Goal: Use online tool/utility: Utilize a website feature to perform a specific function

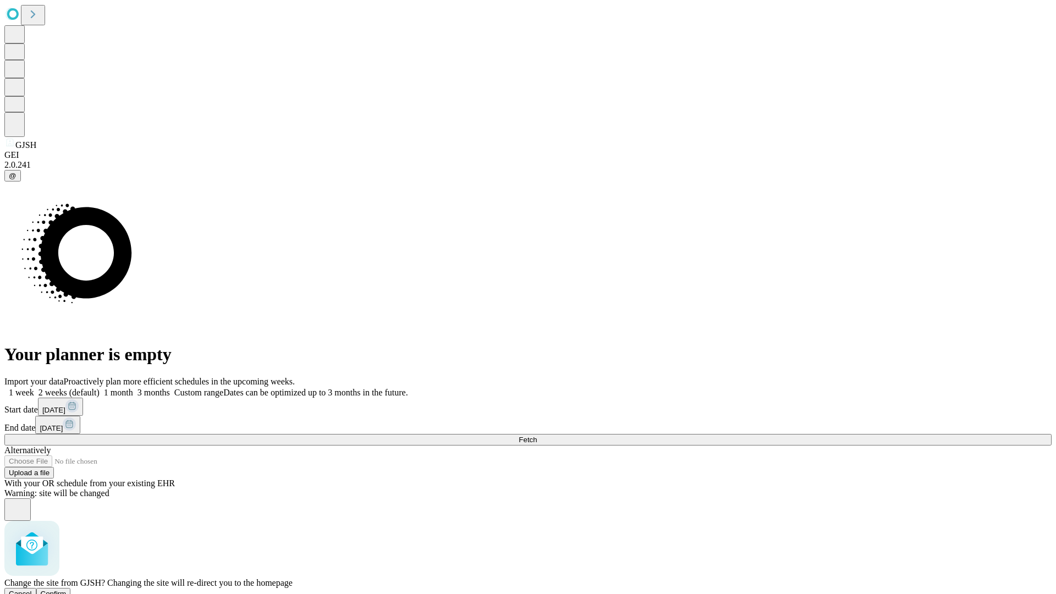
click at [67, 590] on span "Confirm" at bounding box center [54, 594] width 26 height 8
click at [34, 388] on label "1 week" at bounding box center [19, 392] width 30 height 9
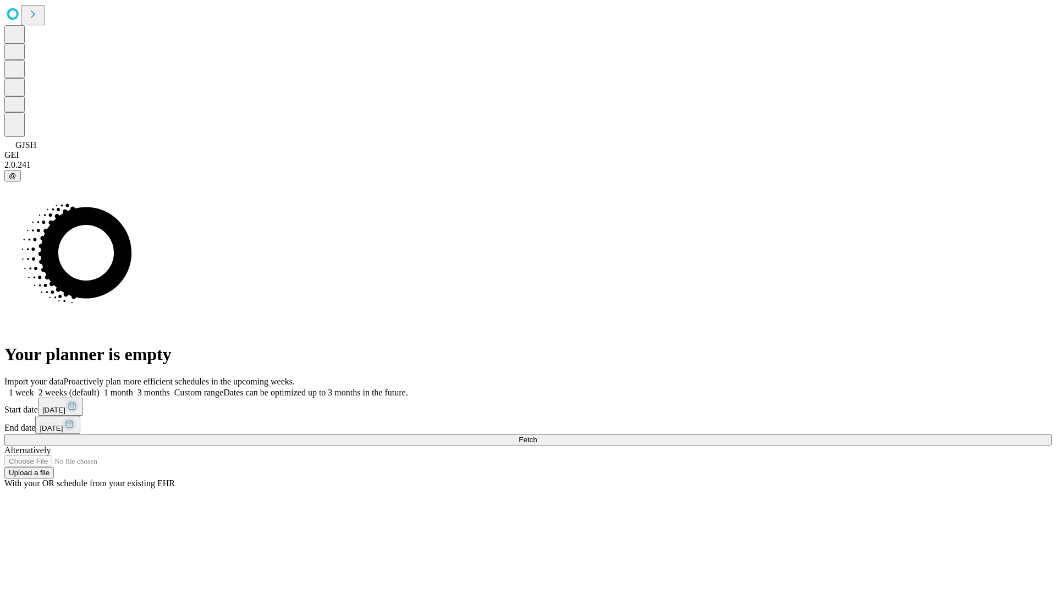
click at [537, 436] on span "Fetch" at bounding box center [528, 440] width 18 height 8
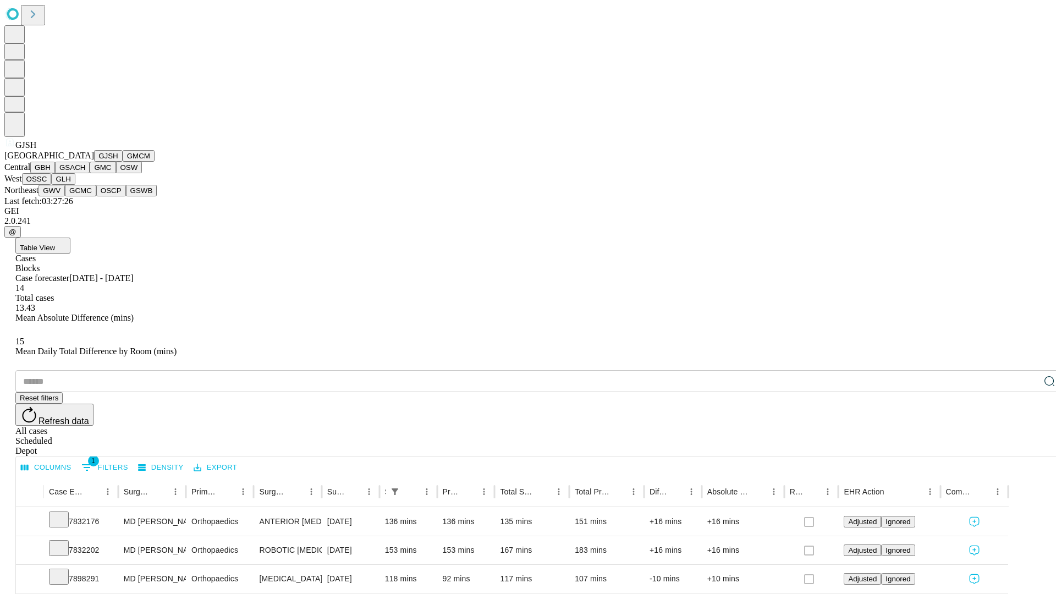
click at [123, 162] on button "GMCM" at bounding box center [139, 156] width 32 height 12
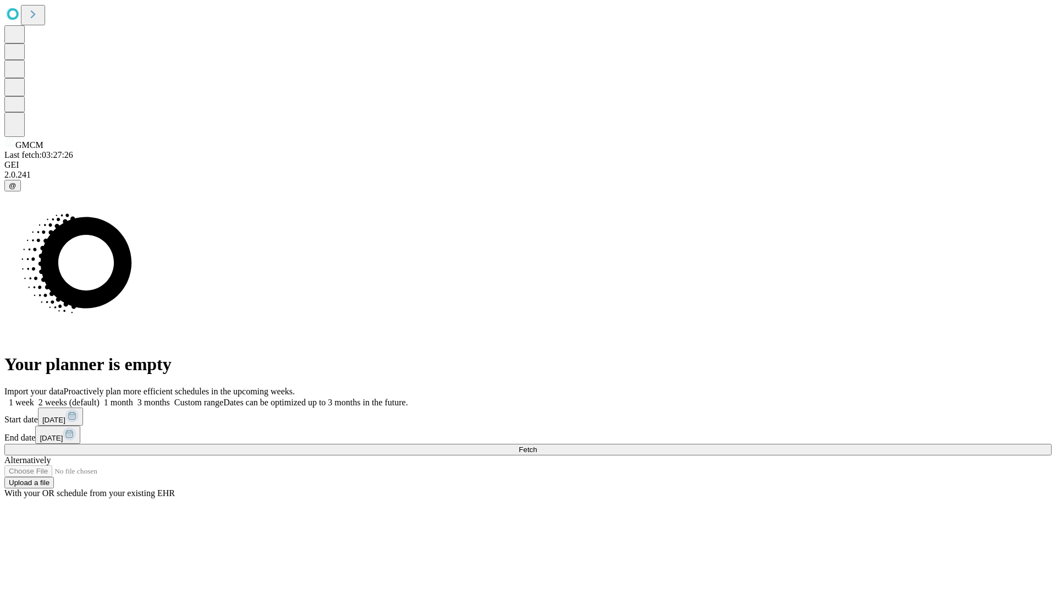
click at [34, 398] on label "1 week" at bounding box center [19, 402] width 30 height 9
click at [537, 446] on span "Fetch" at bounding box center [528, 450] width 18 height 8
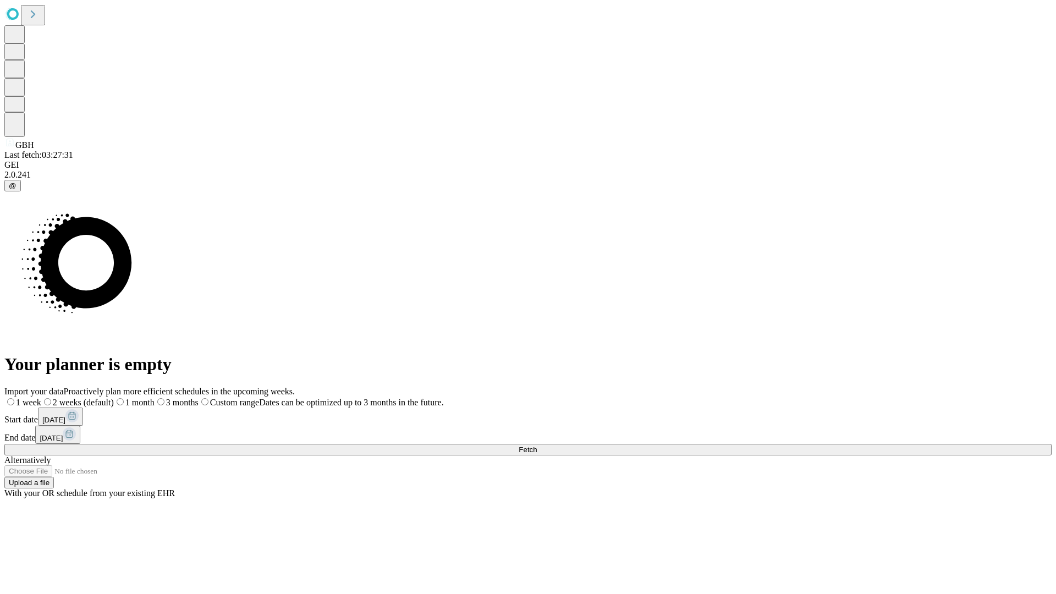
click at [41, 398] on label "1 week" at bounding box center [22, 402] width 37 height 9
click at [537, 446] on span "Fetch" at bounding box center [528, 450] width 18 height 8
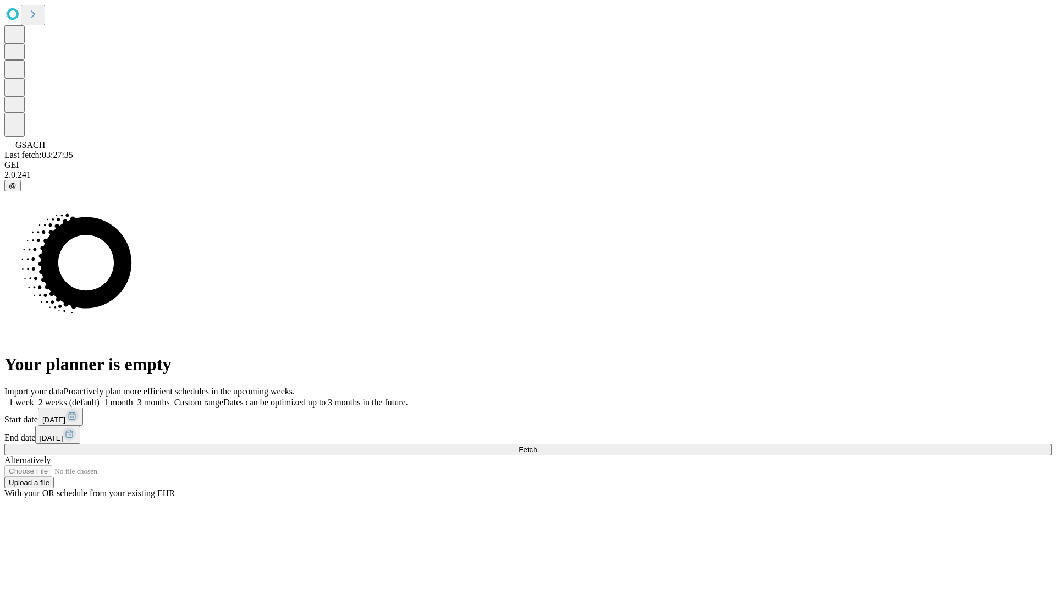
click at [34, 398] on label "1 week" at bounding box center [19, 402] width 30 height 9
click at [537, 446] on span "Fetch" at bounding box center [528, 450] width 18 height 8
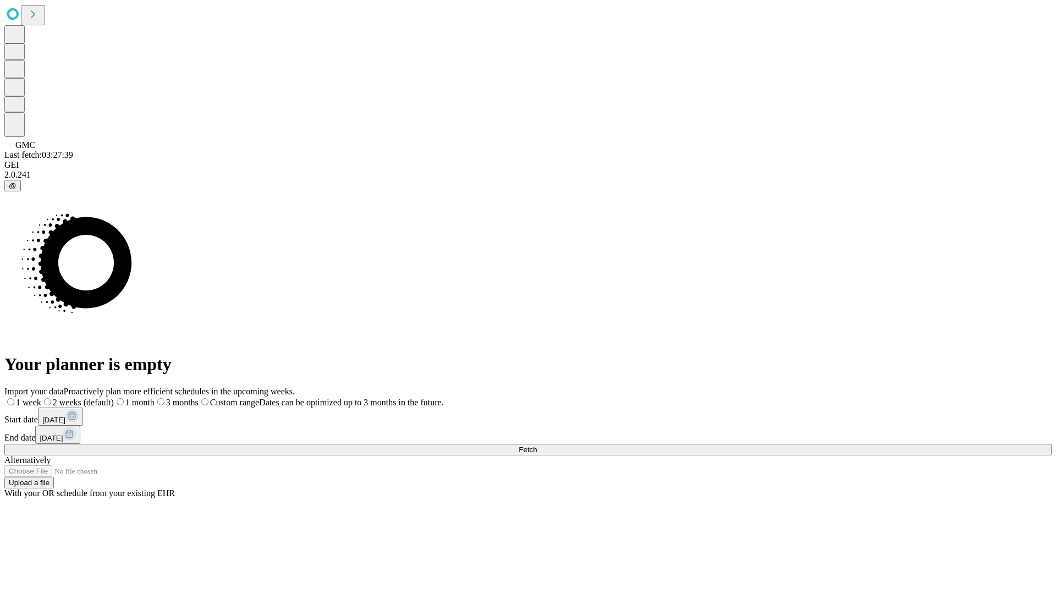
click at [41, 398] on label "1 week" at bounding box center [22, 402] width 37 height 9
click at [537, 446] on span "Fetch" at bounding box center [528, 450] width 18 height 8
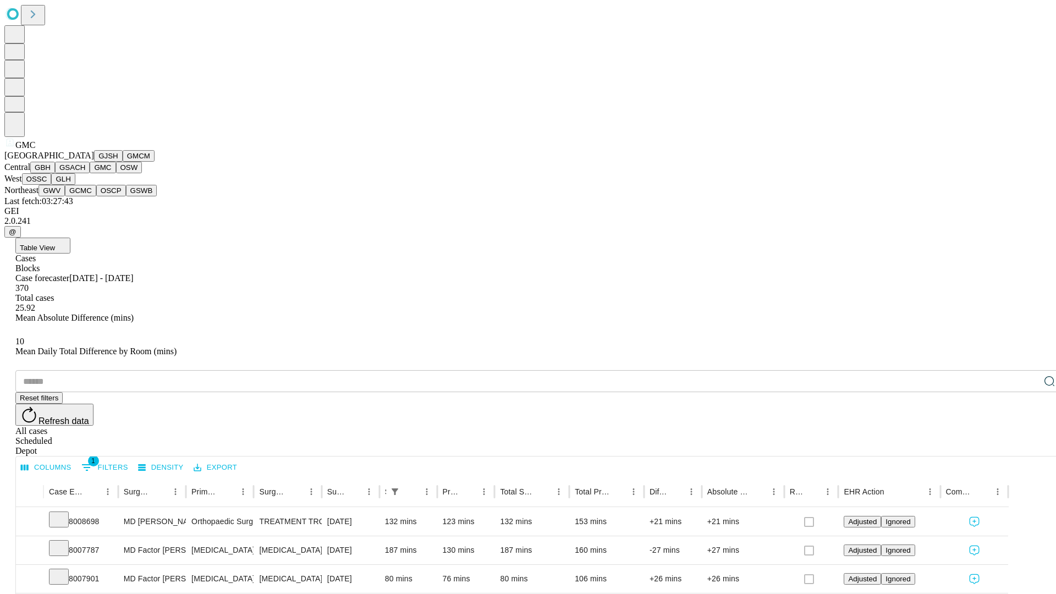
click at [116, 173] on button "OSW" at bounding box center [129, 168] width 26 height 12
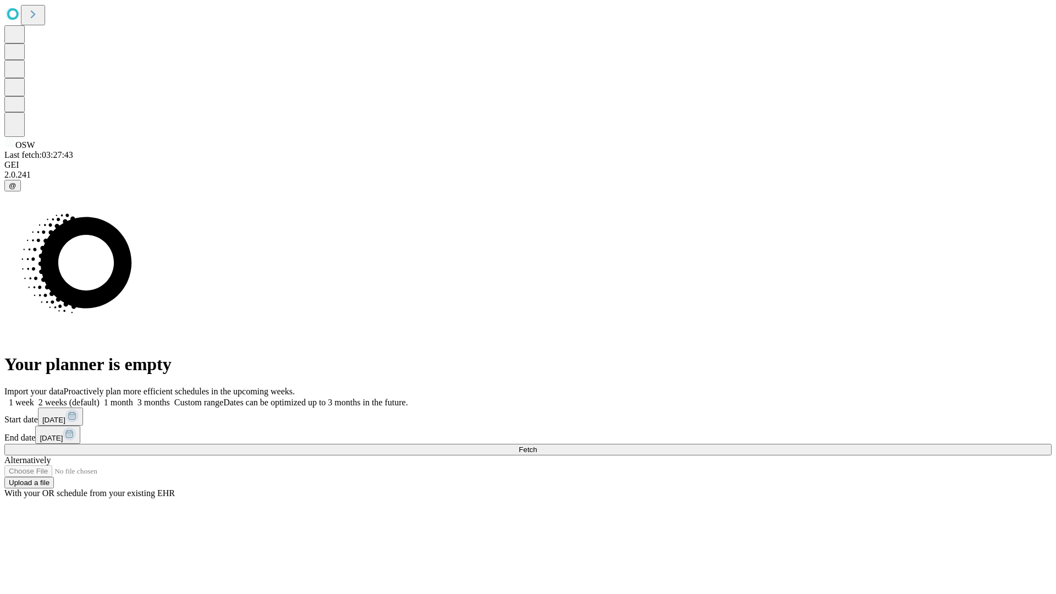
click at [34, 398] on label "1 week" at bounding box center [19, 402] width 30 height 9
click at [537, 446] on span "Fetch" at bounding box center [528, 450] width 18 height 8
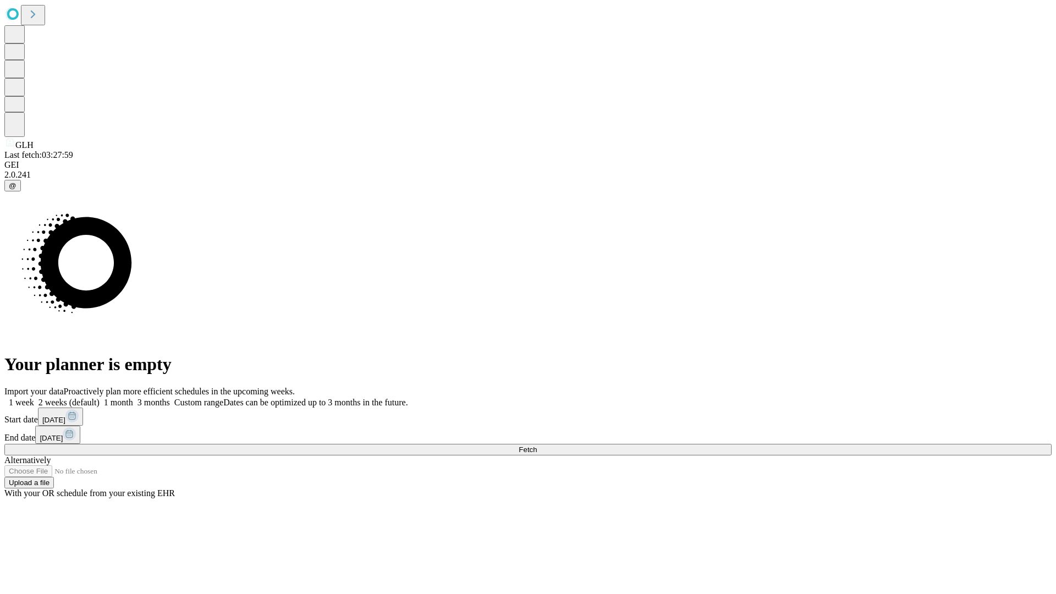
click at [34, 398] on label "1 week" at bounding box center [19, 402] width 30 height 9
click at [537, 446] on span "Fetch" at bounding box center [528, 450] width 18 height 8
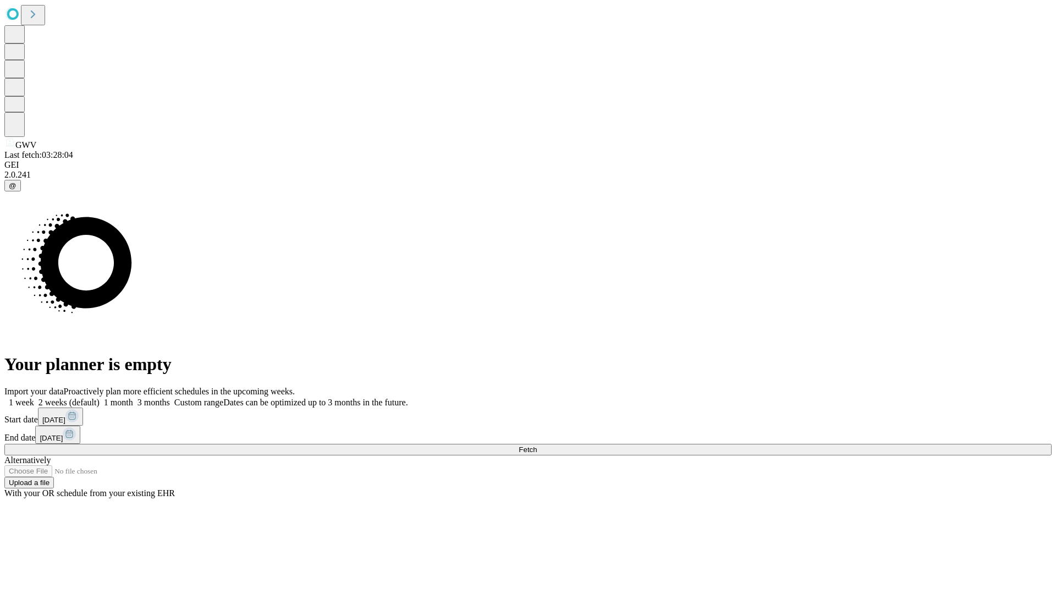
click at [34, 398] on label "1 week" at bounding box center [19, 402] width 30 height 9
click at [537, 446] on span "Fetch" at bounding box center [528, 450] width 18 height 8
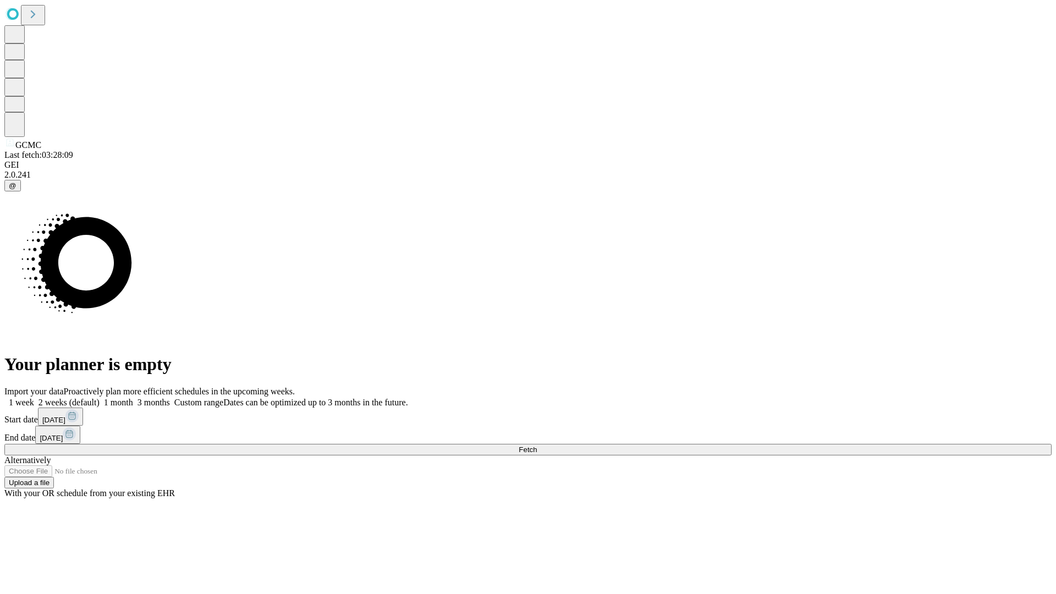
click at [537, 446] on span "Fetch" at bounding box center [528, 450] width 18 height 8
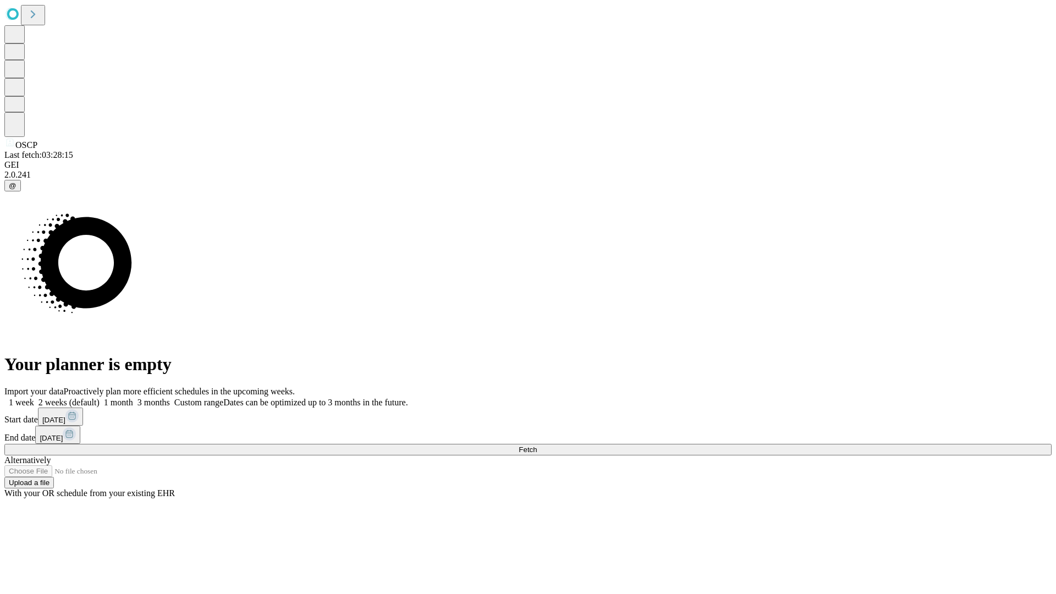
click at [34, 398] on label "1 week" at bounding box center [19, 402] width 30 height 9
click at [537, 446] on span "Fetch" at bounding box center [528, 450] width 18 height 8
